Goal: Task Accomplishment & Management: Use online tool/utility

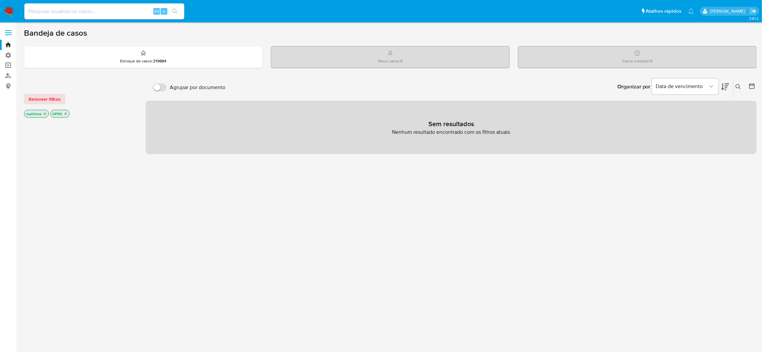
click at [14, 65] on link "Operações em massa" at bounding box center [39, 65] width 79 height 10
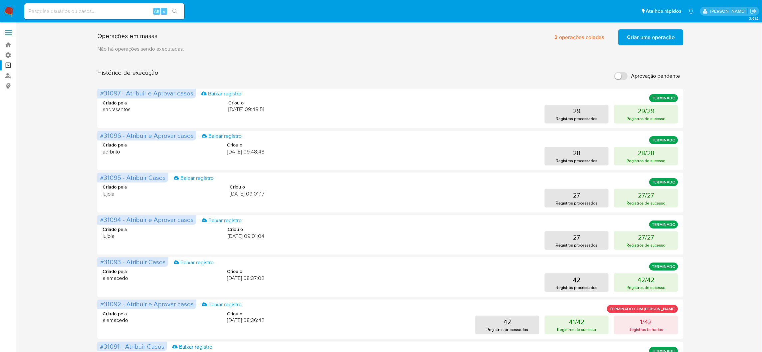
click at [639, 32] on span "Criar uma operação" at bounding box center [651, 37] width 48 height 15
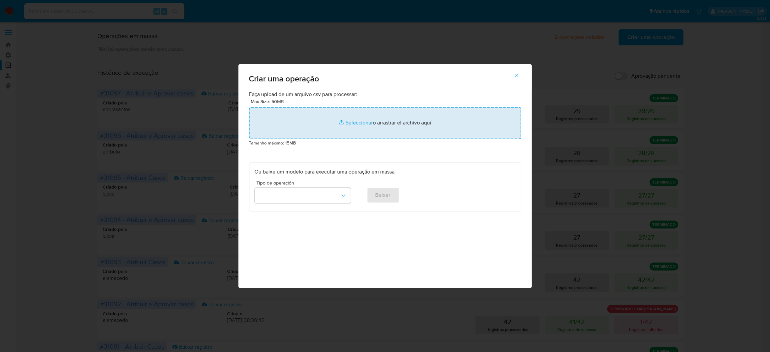
click at [318, 139] on input "file" at bounding box center [385, 123] width 272 height 32
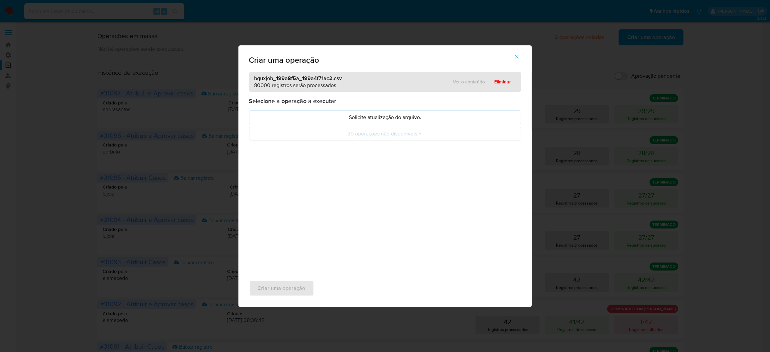
click at [426, 128] on div "Selecione a operação a executar Solicite atualização do arquivo. 30 operações n…" at bounding box center [385, 118] width 272 height 43
click at [421, 121] on p "Solicite atualização do arquivo." at bounding box center [385, 117] width 261 height 8
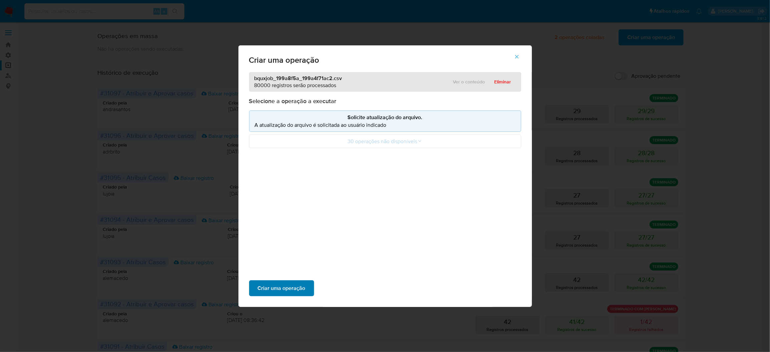
click at [301, 281] on span "Criar uma operação" at bounding box center [282, 288] width 48 height 15
